Goal: Task Accomplishment & Management: Complete application form

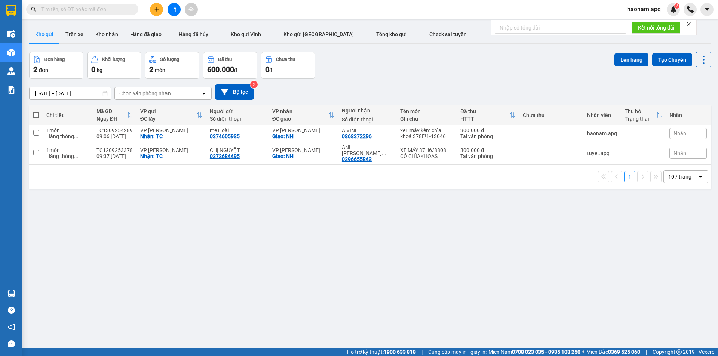
click at [112, 31] on button "Kho nhận" at bounding box center [106, 34] width 35 height 18
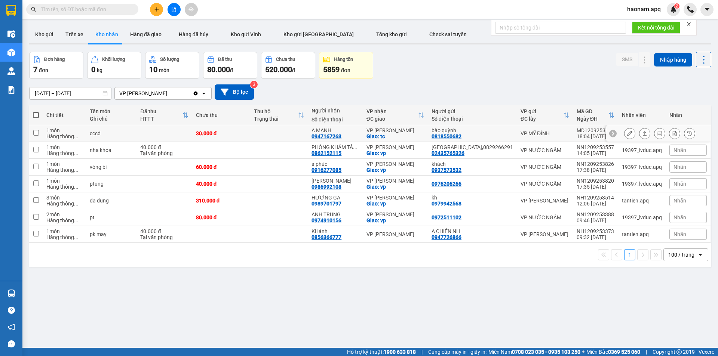
click at [628, 131] on button at bounding box center [629, 133] width 10 height 13
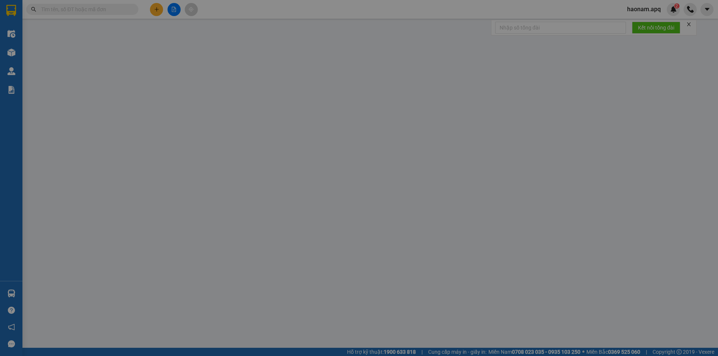
type input "0818550682"
type input "bào quỳnh"
type input "0947167263"
type input "A MẠNH"
checkbox input "true"
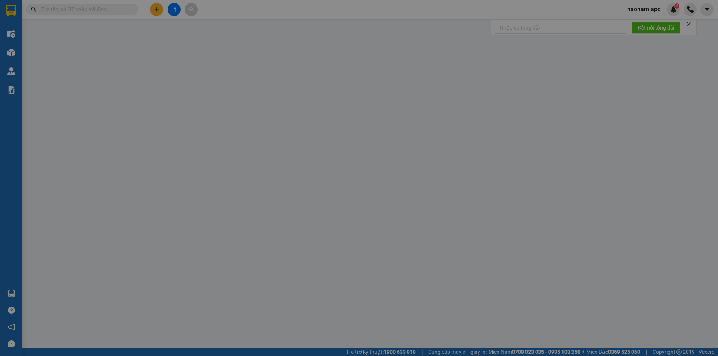
type input "tc"
type input "30.000"
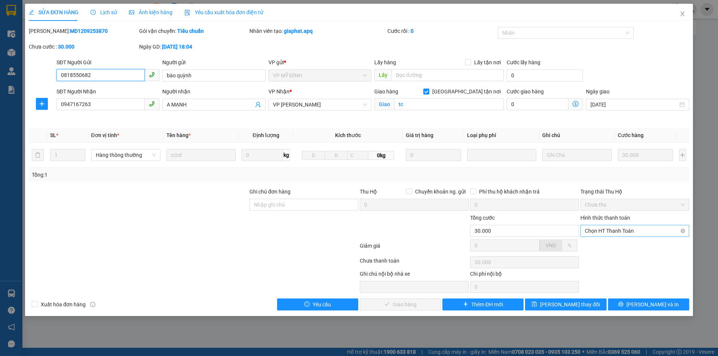
click at [631, 226] on span "Chọn HT Thanh Toán" at bounding box center [635, 230] width 100 height 11
click at [614, 244] on div "Tại văn phòng" at bounding box center [635, 246] width 100 height 8
type input "0"
drag, startPoint x: 411, startPoint y: 308, endPoint x: 430, endPoint y: 298, distance: 21.6
click at [410, 308] on span "[PERSON_NAME] và Giao hàng" at bounding box center [410, 305] width 72 height 8
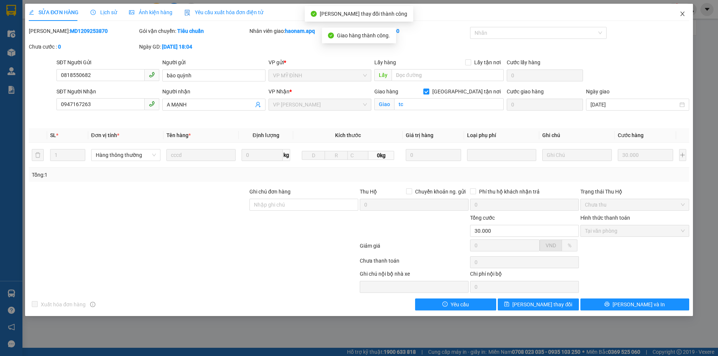
click at [687, 16] on span "Close" at bounding box center [682, 14] width 21 height 21
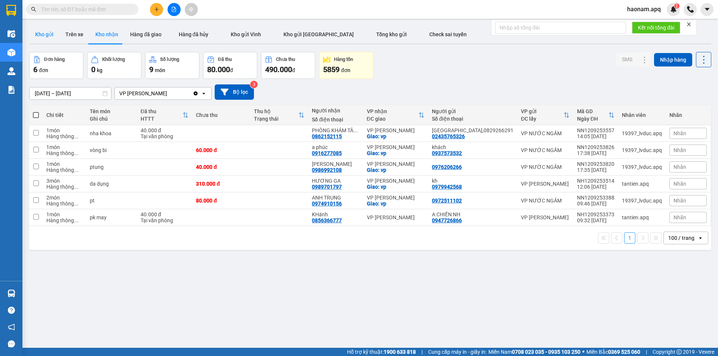
drag, startPoint x: 25, startPoint y: 38, endPoint x: 40, endPoint y: 36, distance: 15.5
click at [29, 38] on main "ver 1.8.143 Kho gửi Trên xe Kho nhận Hàng đã giao Hàng đã hủy Kho gửi Vinh Kho …" at bounding box center [359, 174] width 718 height 348
click at [54, 34] on button "Kho gửi" at bounding box center [44, 34] width 30 height 18
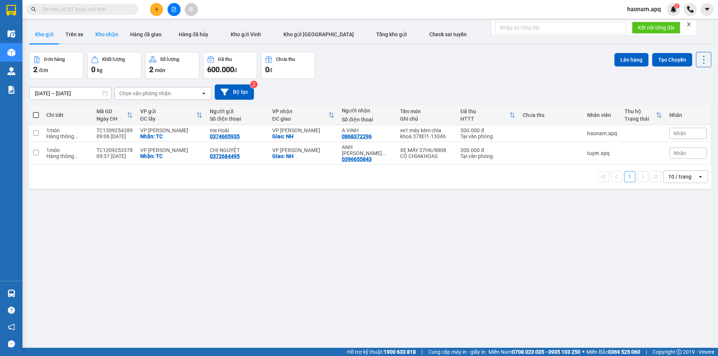
click at [111, 37] on button "Kho nhận" at bounding box center [106, 34] width 35 height 18
